Goal: Task Accomplishment & Management: Manage account settings

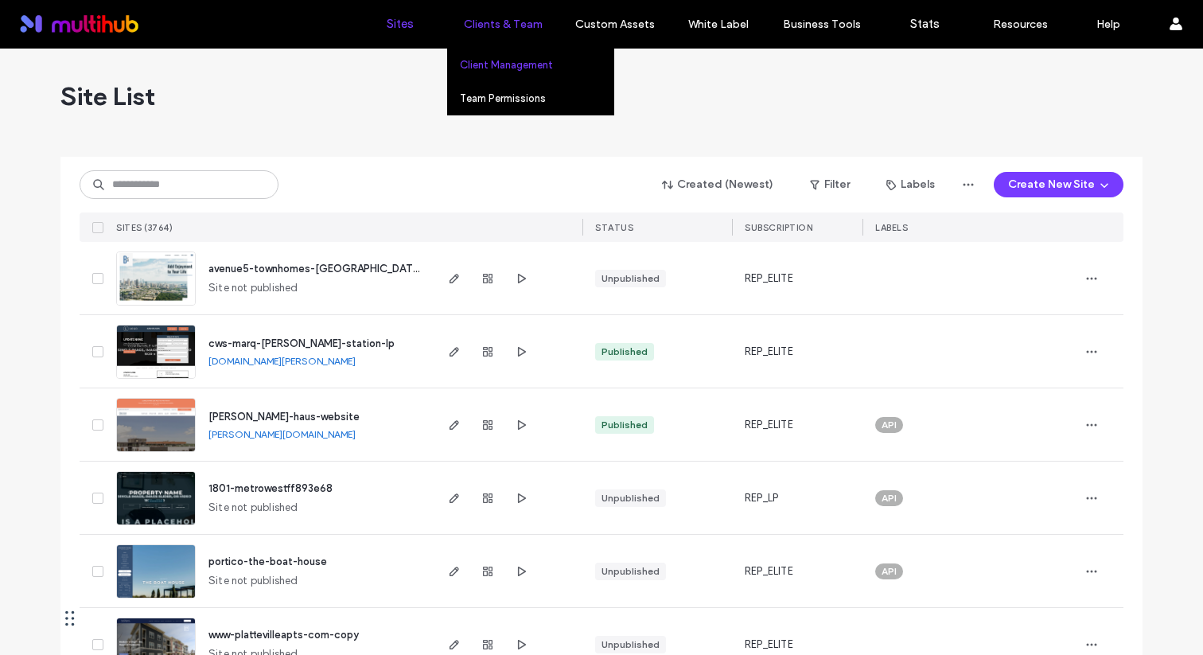
click at [500, 59] on label "Client Management" at bounding box center [506, 65] width 93 height 12
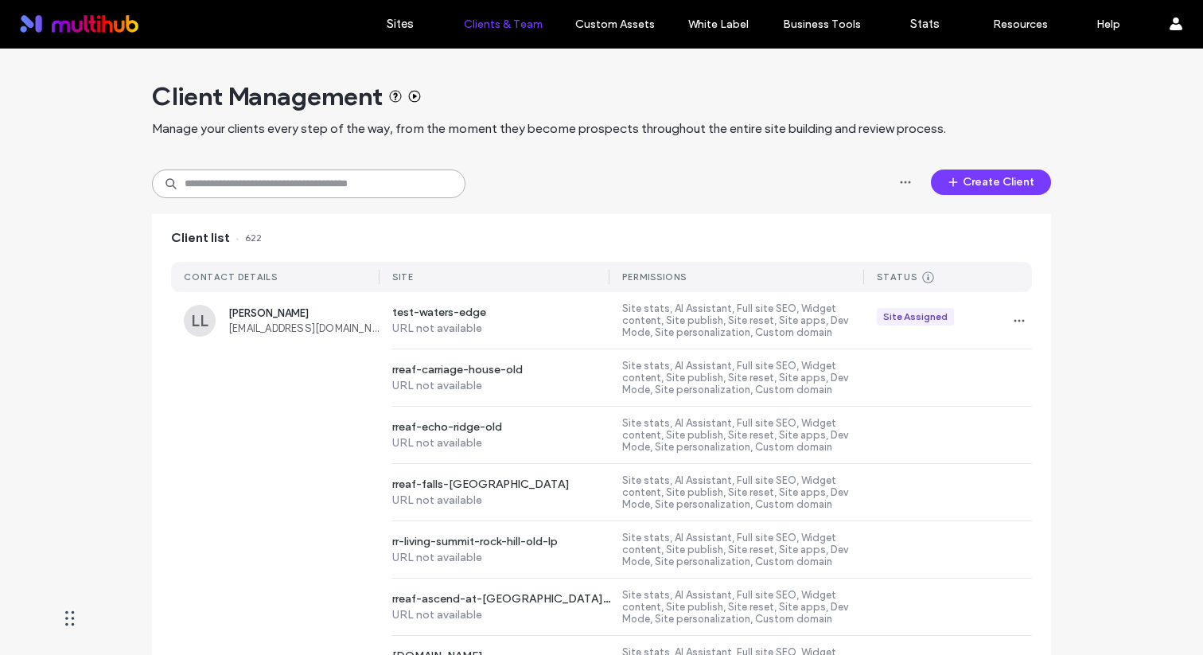
click at [360, 185] on input at bounding box center [308, 183] width 313 height 29
click at [332, 192] on input "*******" at bounding box center [308, 183] width 313 height 29
drag, startPoint x: 325, startPoint y: 190, endPoint x: 140, endPoint y: 193, distance: 185.4
click at [235, 170] on input "*******" at bounding box center [308, 183] width 313 height 29
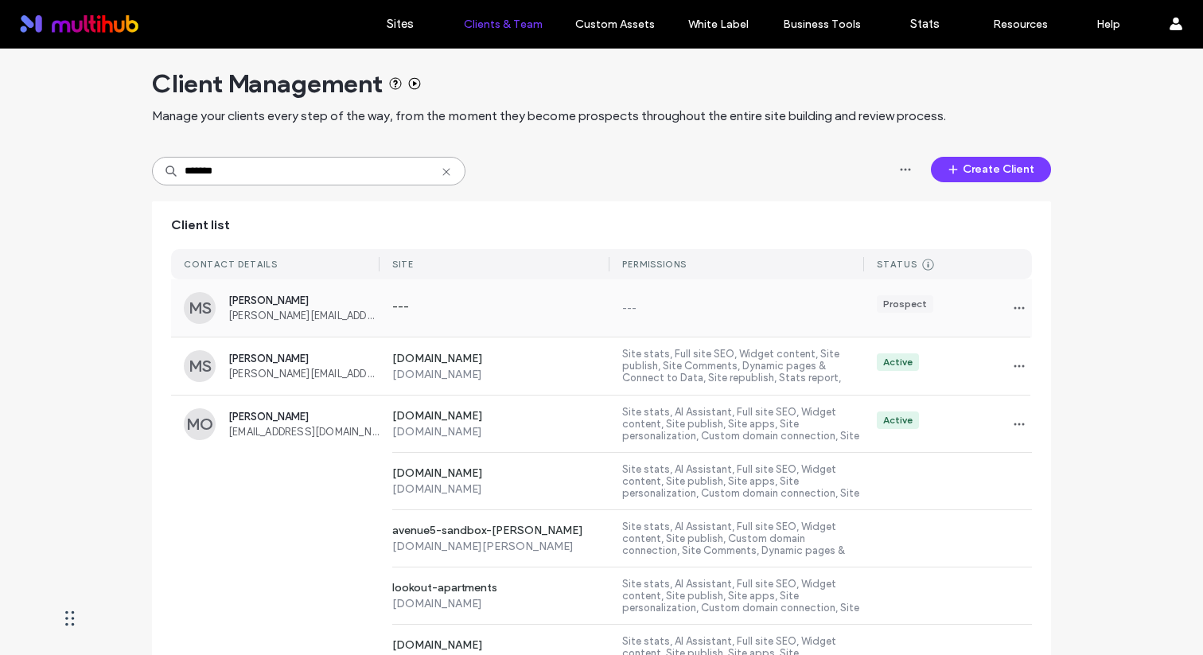
scroll to position [18, 0]
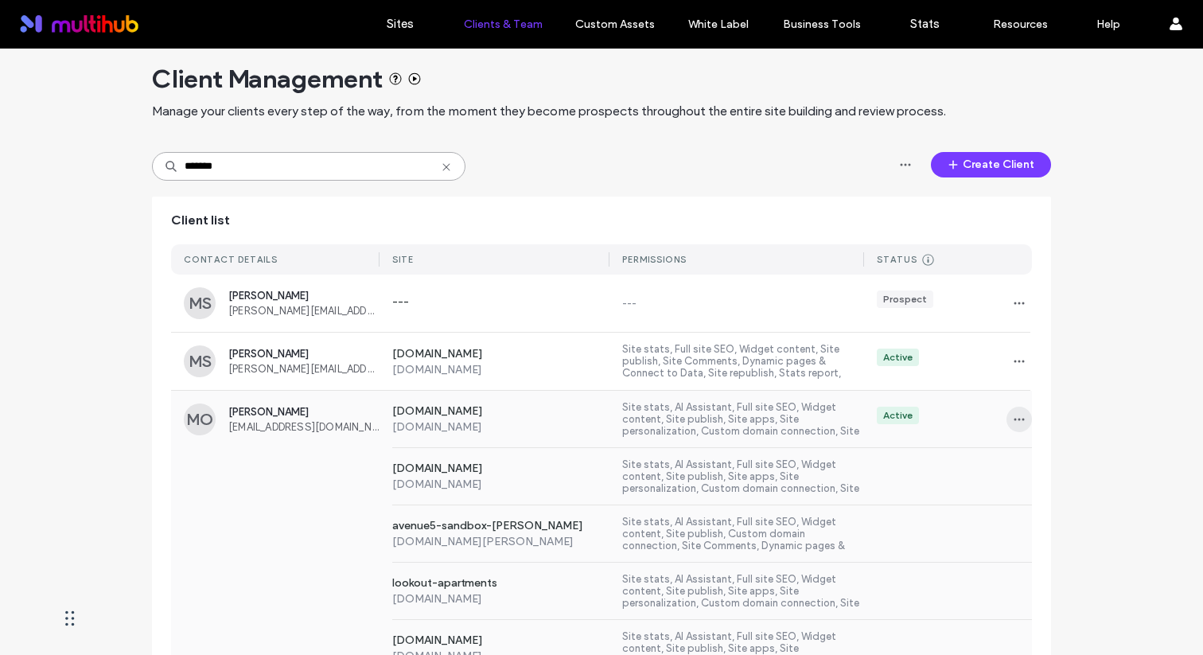
type input "*******"
click at [1013, 420] on icon "button" at bounding box center [1019, 419] width 13 height 13
click at [1056, 453] on span "Sites & Permissions" at bounding box center [1079, 461] width 93 height 16
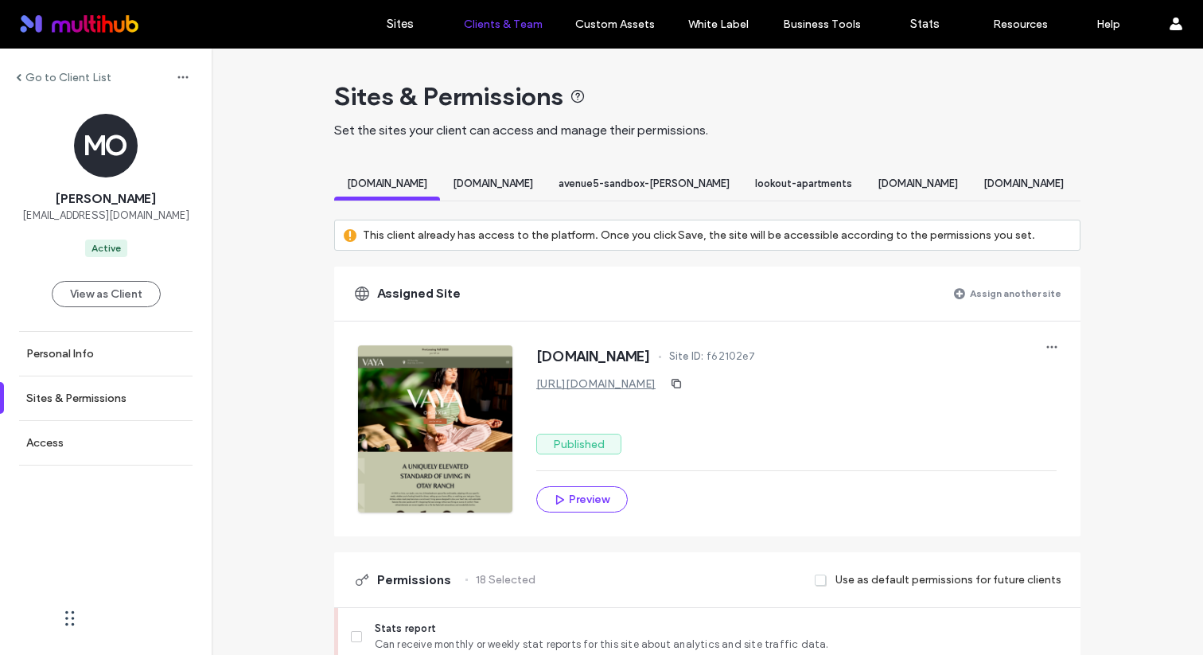
drag, startPoint x: 423, startPoint y: 200, endPoint x: 441, endPoint y: 199, distance: 18.3
click at [440, 199] on div at bounding box center [387, 198] width 106 height 4
drag, startPoint x: 439, startPoint y: 199, endPoint x: 454, endPoint y: 199, distance: 15.1
click at [440, 199] on div at bounding box center [387, 198] width 106 height 4
click at [518, 198] on div "[DOMAIN_NAME]" at bounding box center [493, 185] width 106 height 29
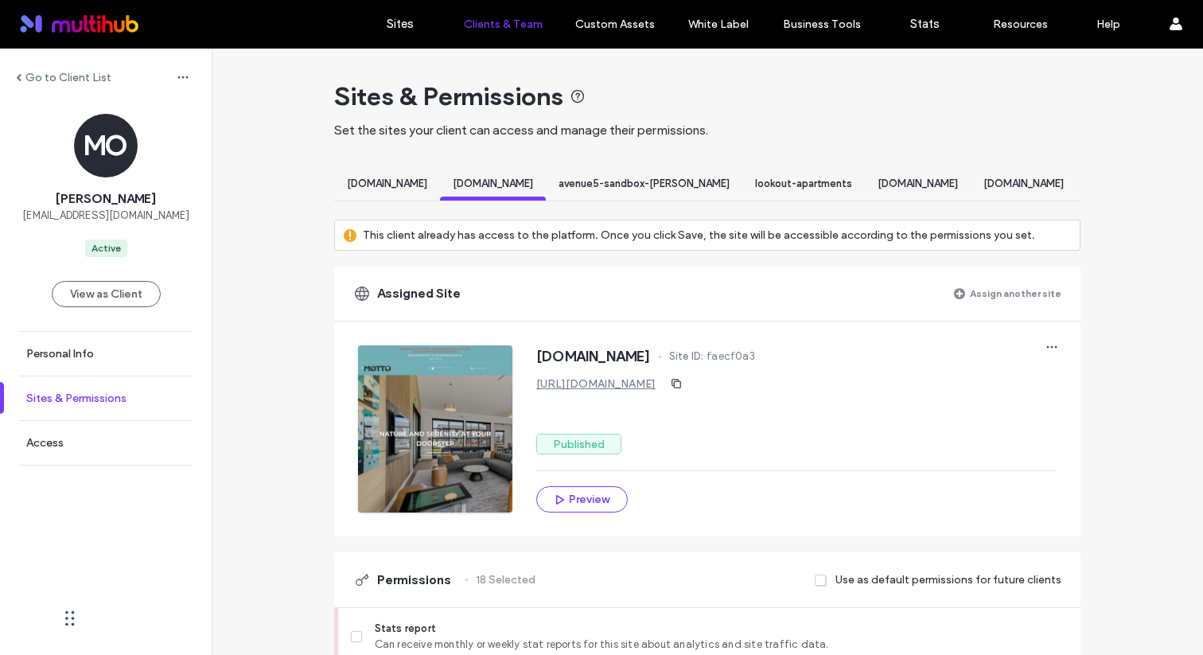
click at [99, 400] on label "Sites & Permissions" at bounding box center [76, 398] width 100 height 14
click at [60, 448] on label "Access" at bounding box center [44, 443] width 37 height 14
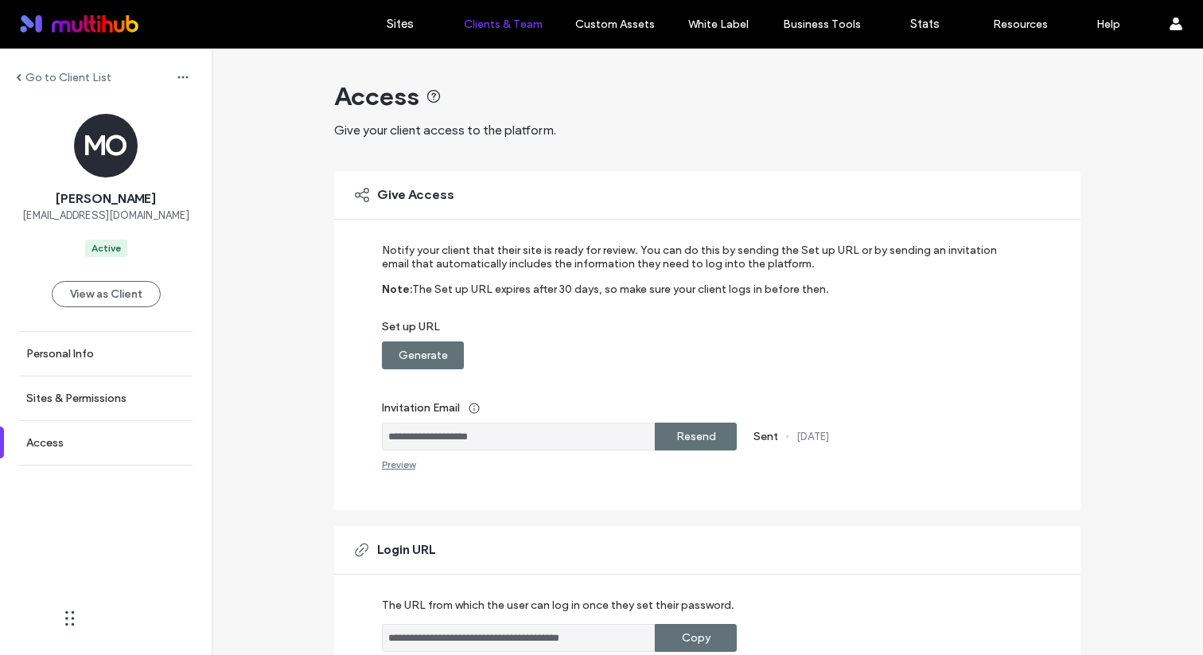
click at [68, 75] on label "Go to Client List" at bounding box center [68, 78] width 86 height 14
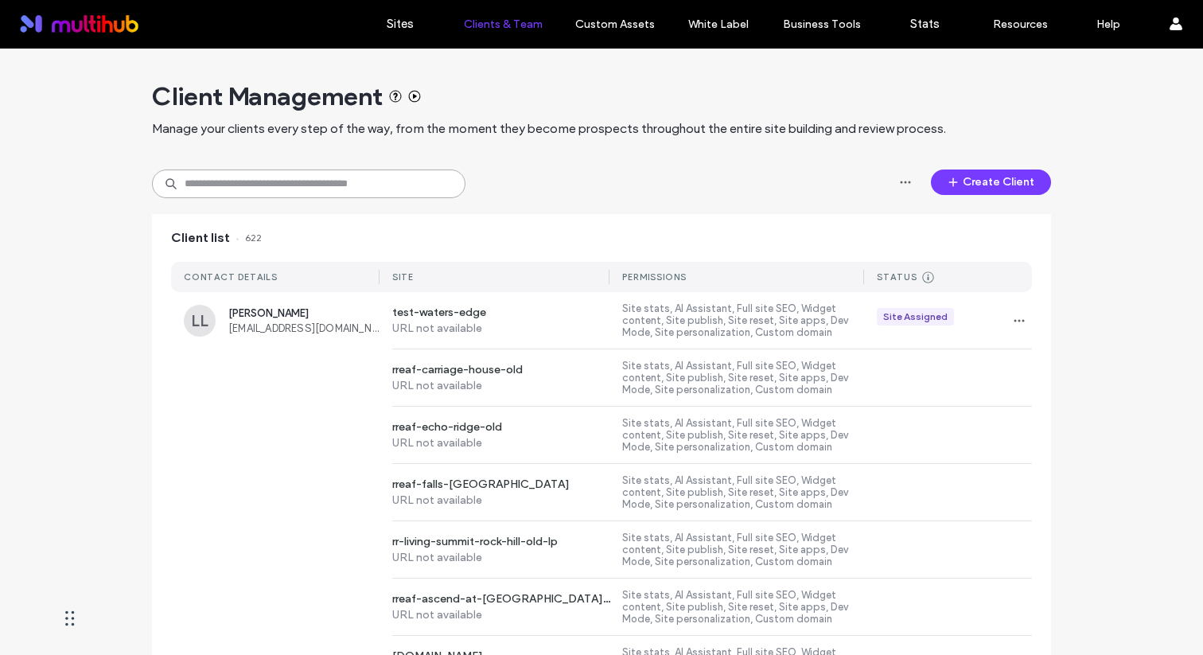
click at [231, 187] on input at bounding box center [308, 183] width 313 height 29
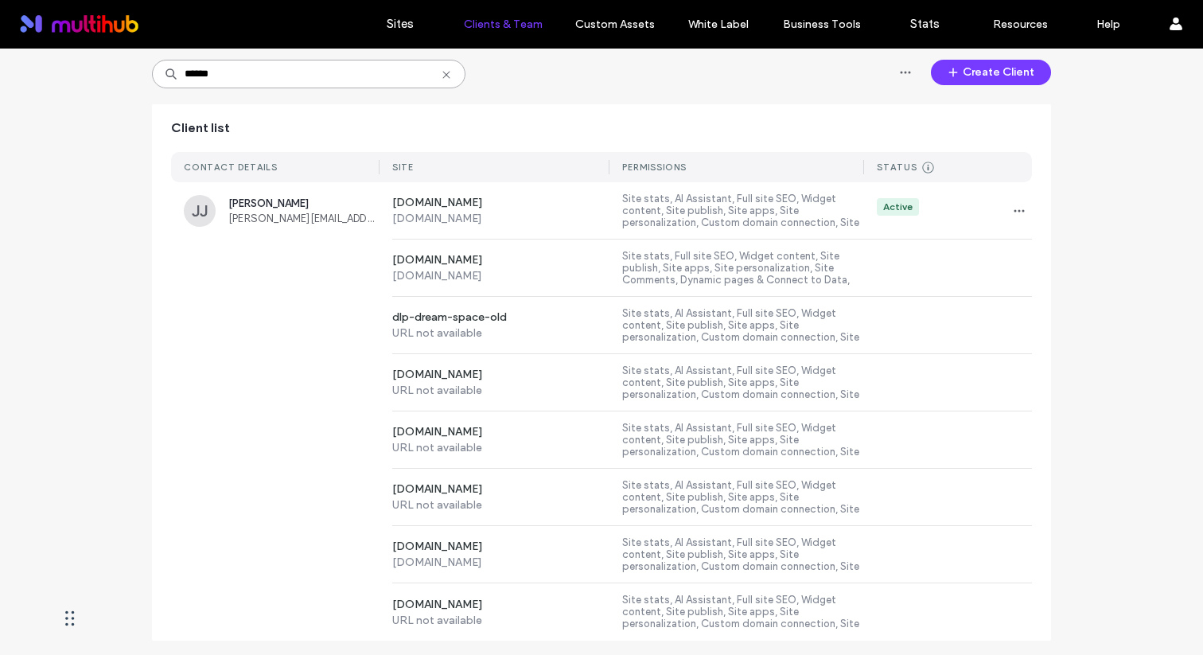
scroll to position [111, 0]
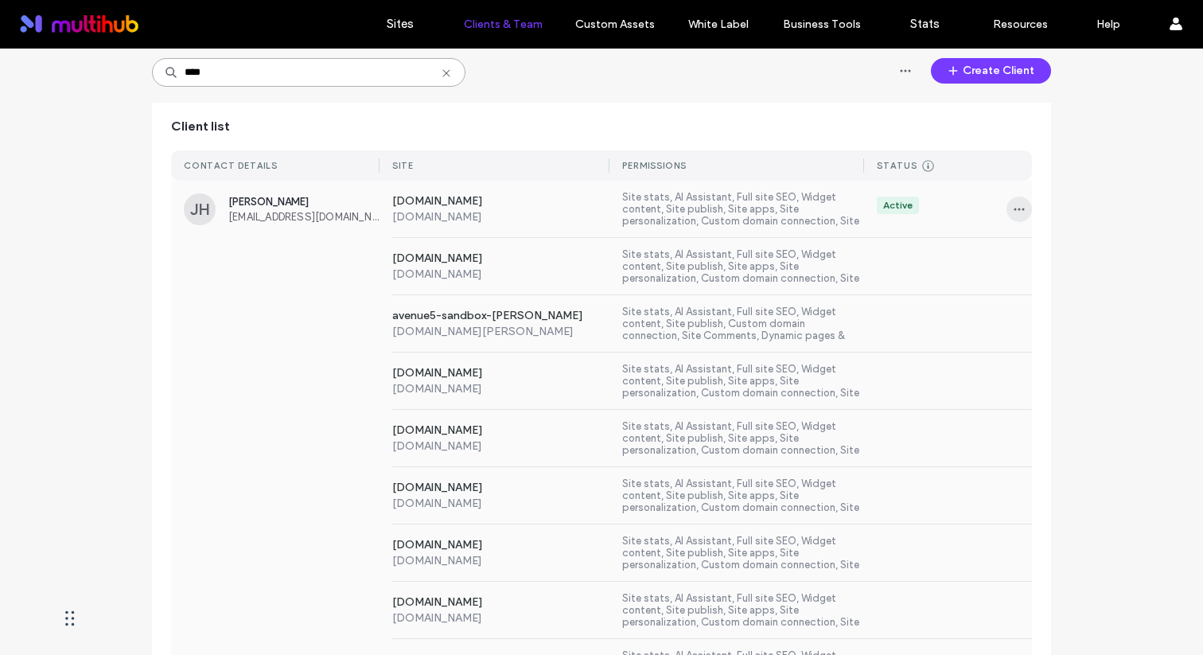
type input "****"
click at [1014, 208] on use "button" at bounding box center [1019, 209] width 10 height 2
click at [1092, 256] on span "Sites & Permissions" at bounding box center [1079, 251] width 93 height 16
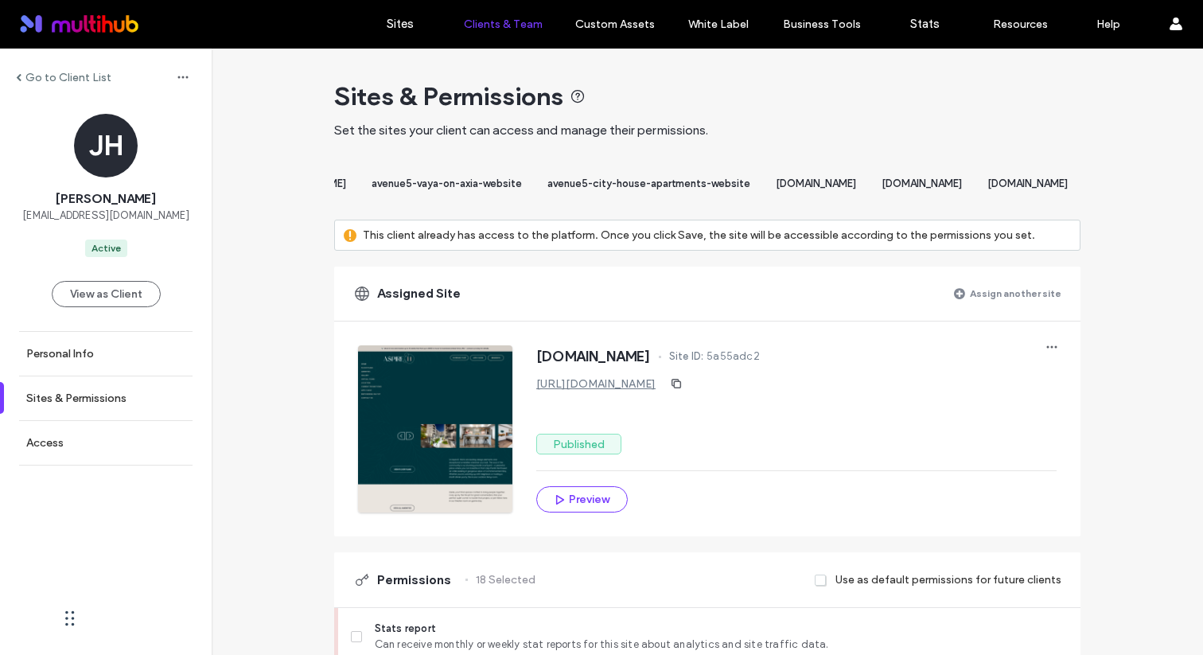
scroll to position [0, 10203]
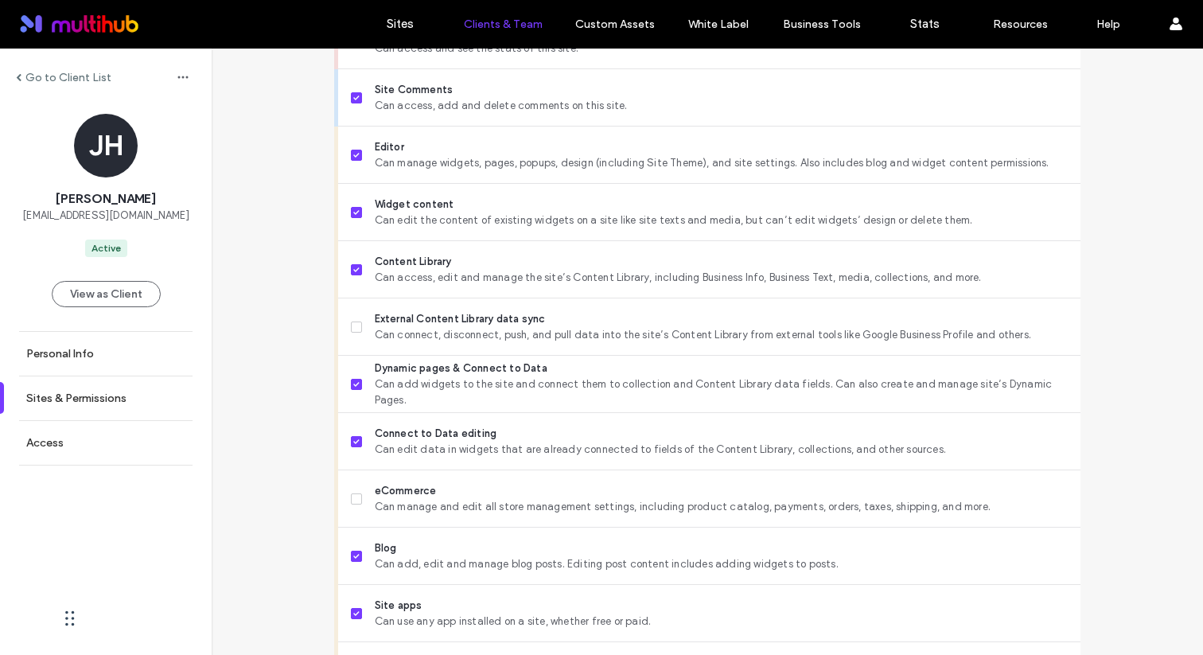
scroll to position [83, 0]
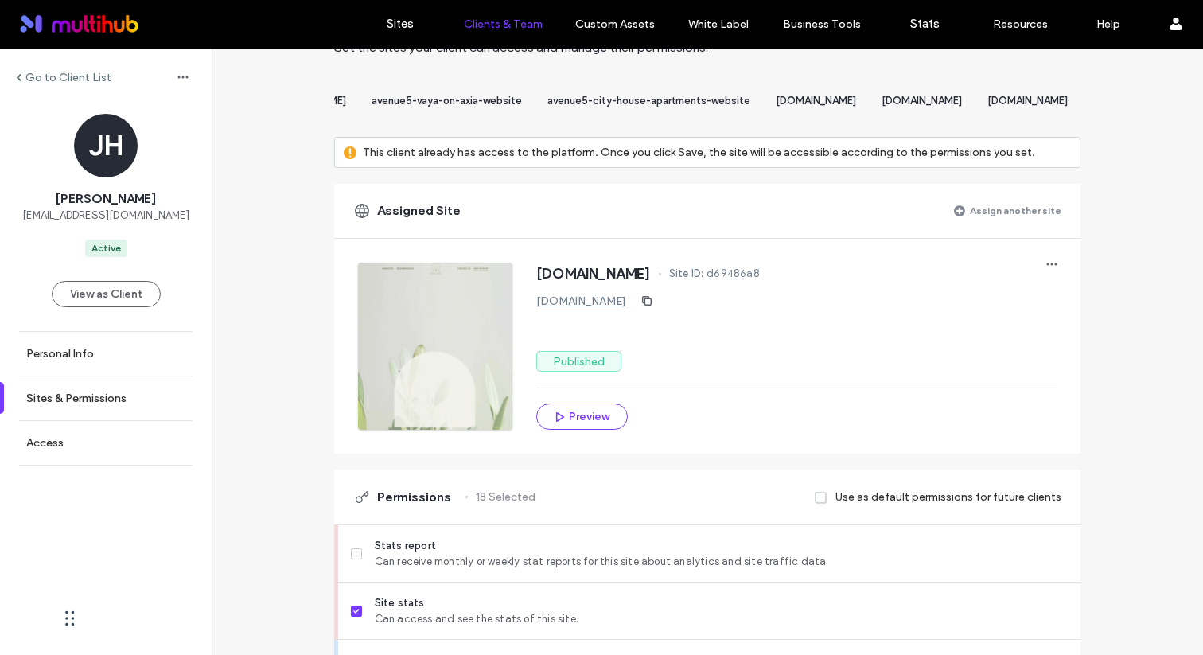
click at [22, 79] on div "Go to Client List" at bounding box center [63, 78] width 95 height 14
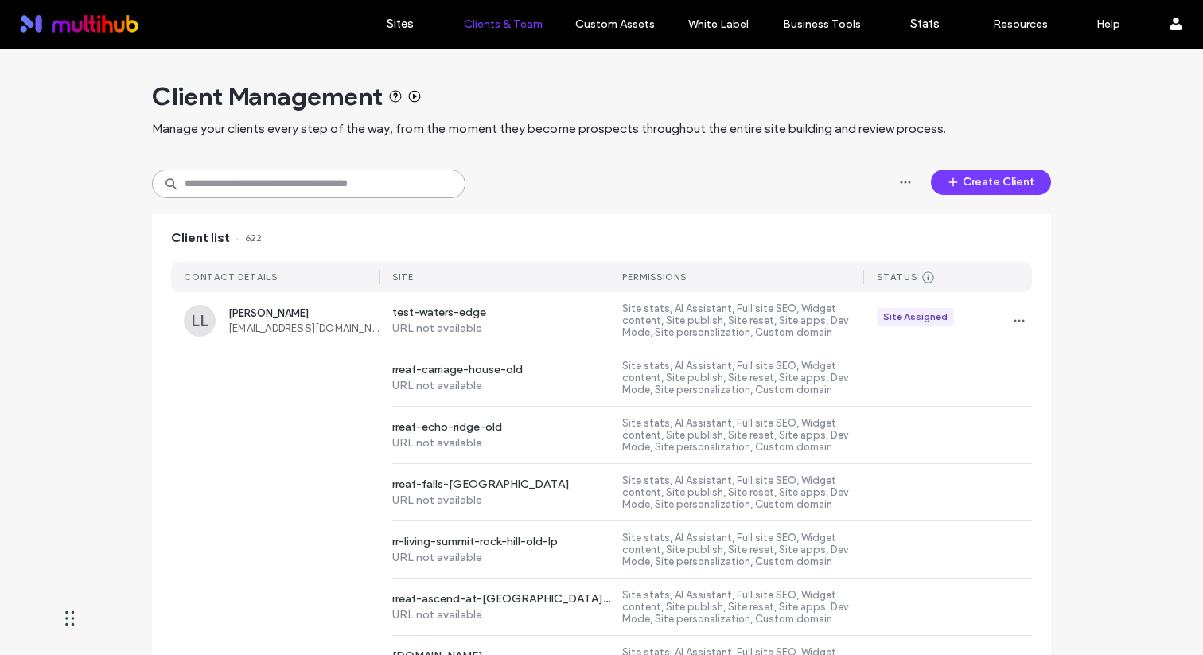
click at [226, 186] on input at bounding box center [308, 183] width 313 height 29
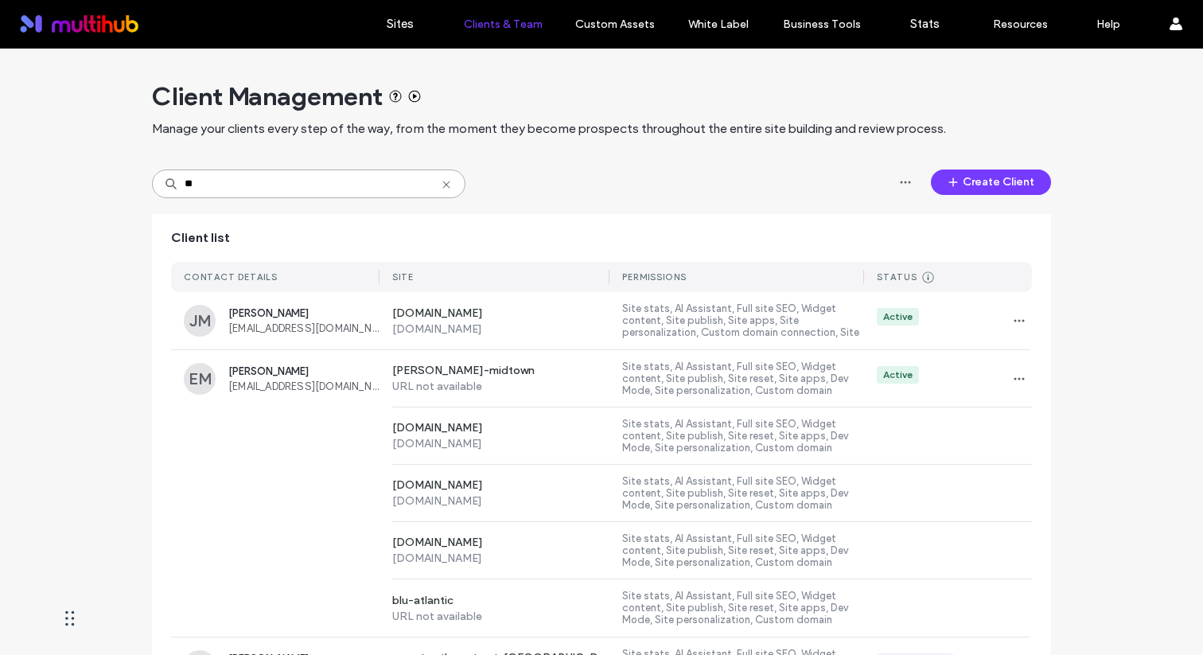
type input "*"
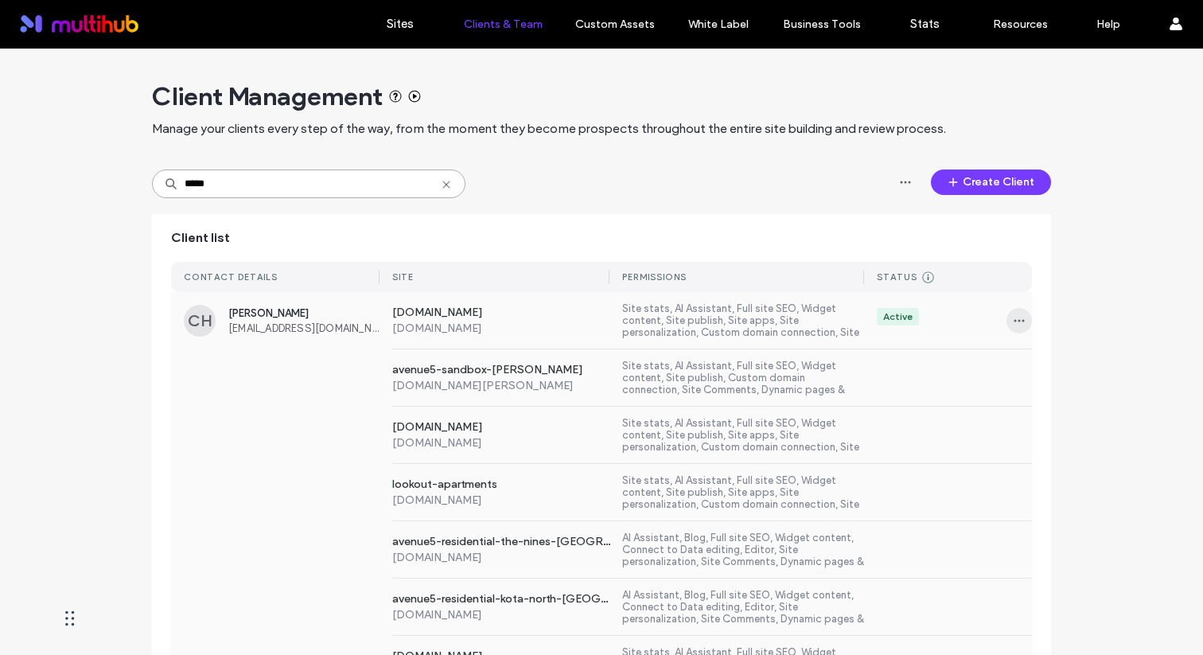
type input "*****"
click at [1025, 319] on span "button" at bounding box center [1018, 320] width 25 height 25
click at [1047, 368] on span "Sites & Permissions" at bounding box center [1079, 362] width 93 height 16
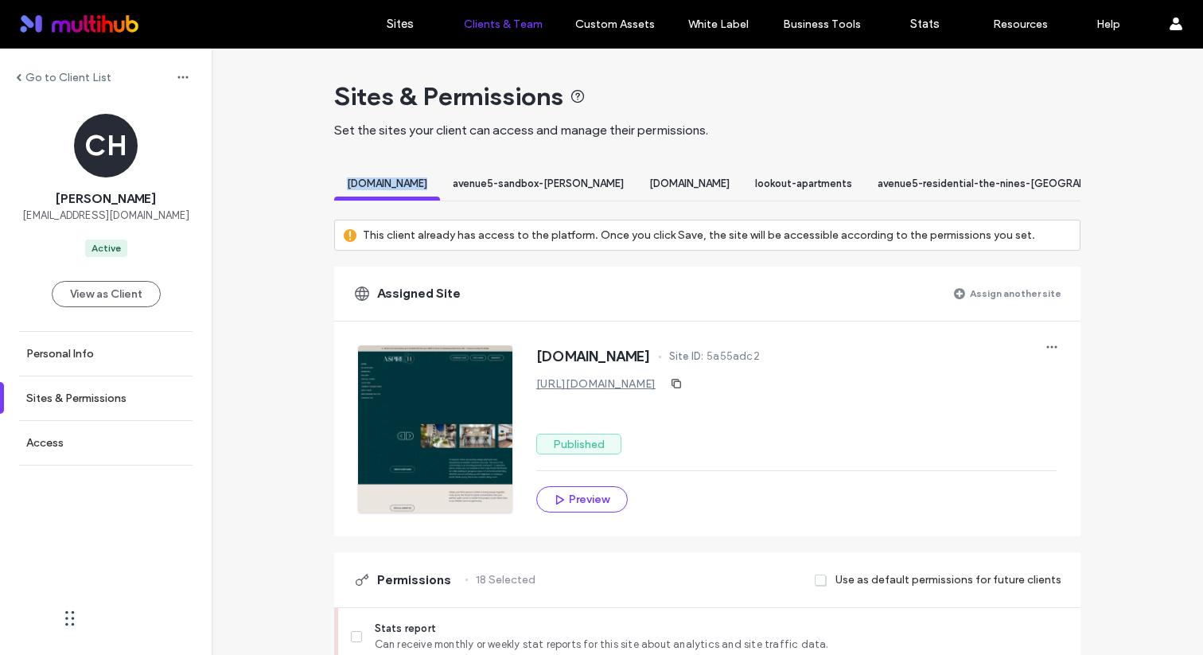
click at [416, 201] on div "[DOMAIN_NAME] avenue5-sandbox-[GEOGRAPHIC_DATA] [DOMAIN_NAME] lookout-[GEOGRAPH…" at bounding box center [707, 186] width 746 height 30
click at [434, 196] on div at bounding box center [387, 198] width 106 height 4
click at [441, 200] on div "[DOMAIN_NAME] avenue5-sandbox-[GEOGRAPHIC_DATA] [DOMAIN_NAME] lookout-[GEOGRAPH…" at bounding box center [707, 186] width 746 height 30
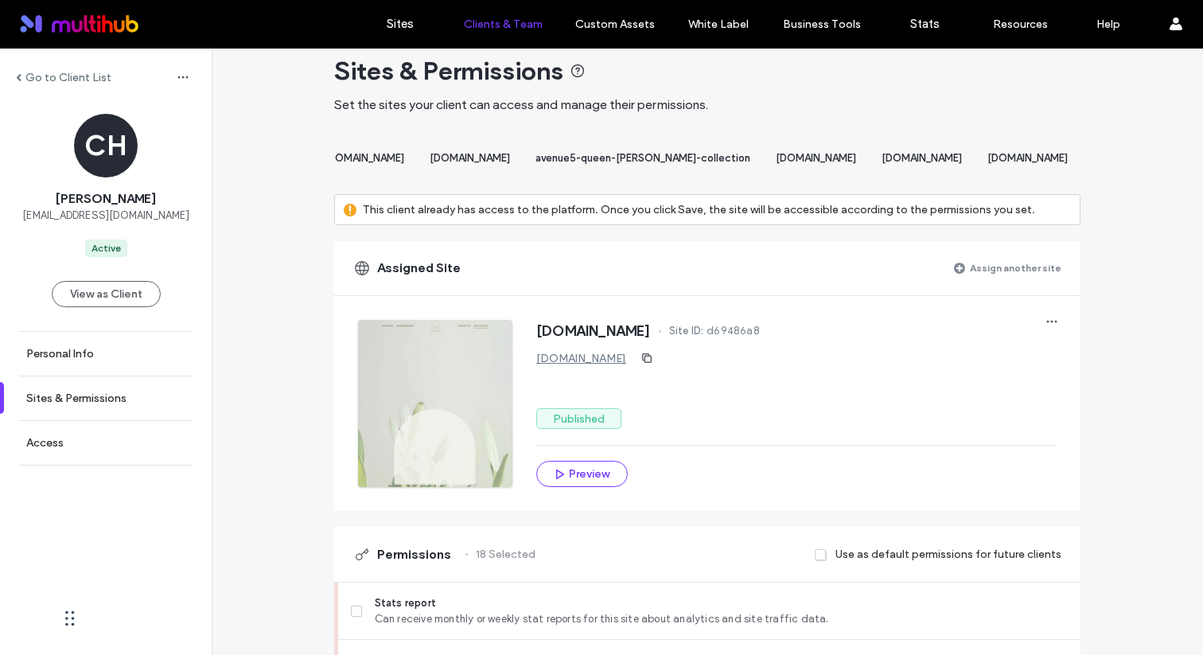
scroll to position [0, 12338]
click at [980, 275] on label "Assign another site" at bounding box center [1015, 268] width 91 height 28
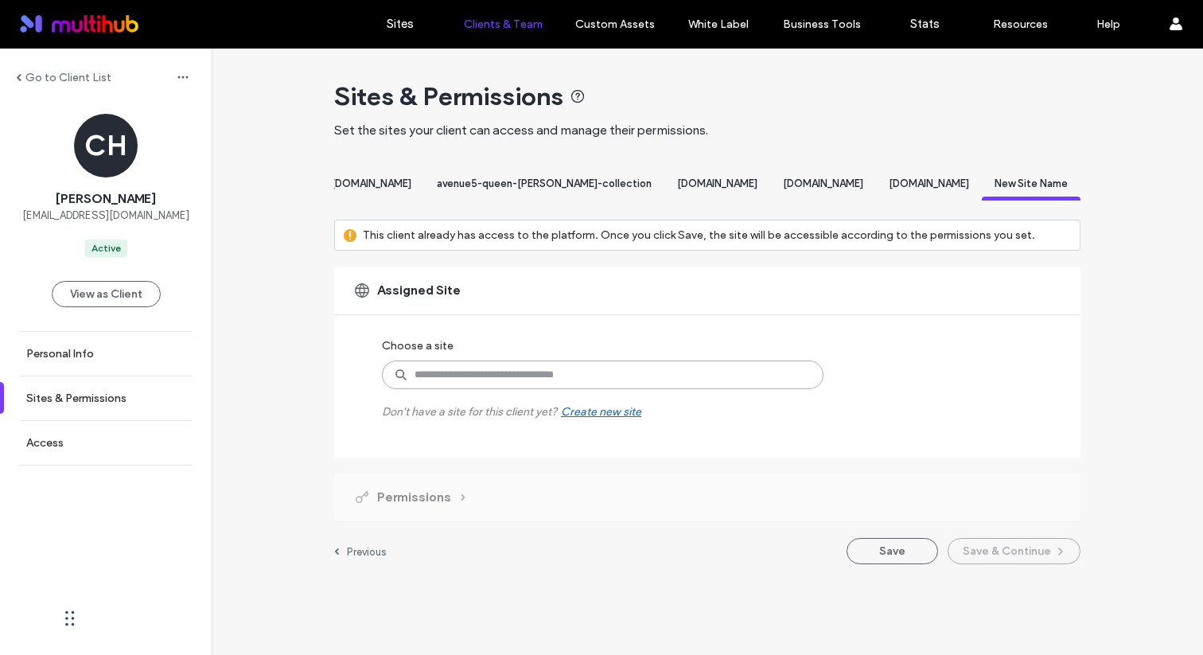
click at [550, 389] on input at bounding box center [602, 374] width 441 height 29
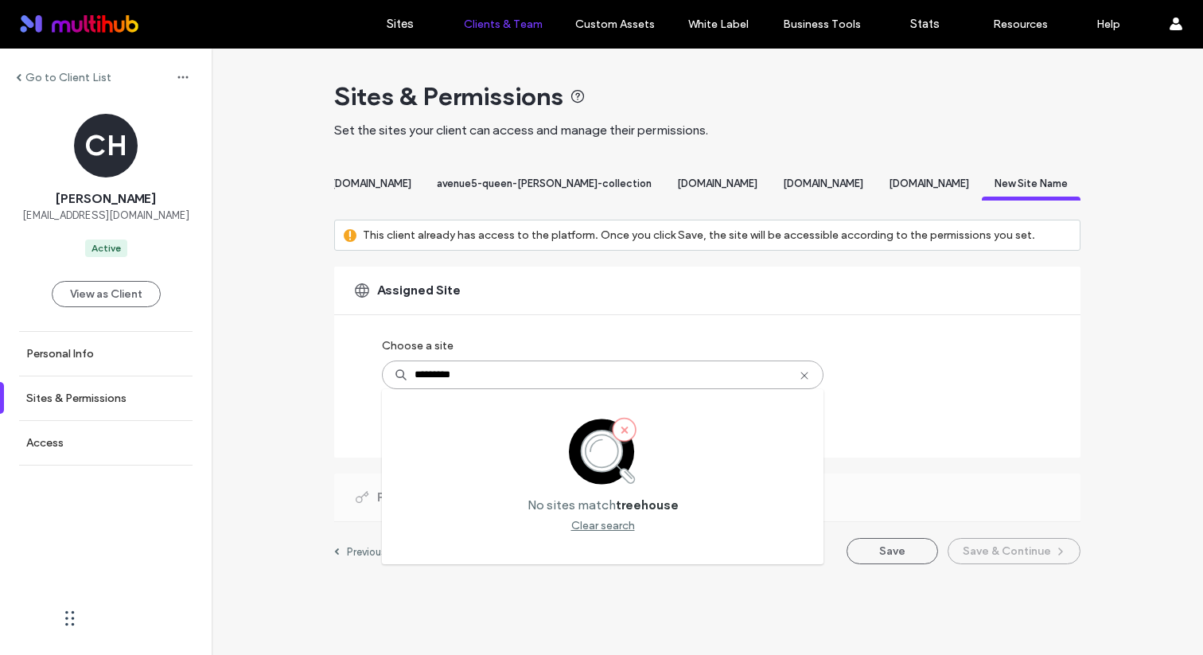
type input "*********"
click at [1022, 351] on div "Assigned Site Choose a site ********* No sites match treehouse Clear search Don…" at bounding box center [707, 361] width 746 height 191
click at [636, 286] on div "Assigned Site" at bounding box center [707, 290] width 746 height 48
click at [57, 82] on label "Go to Client List" at bounding box center [68, 78] width 86 height 14
